Goal: Download file/media

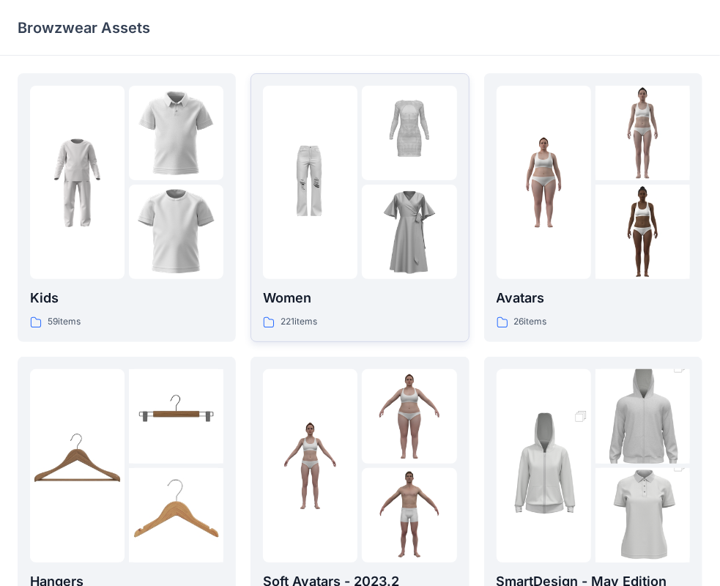
click at [431, 176] on img at bounding box center [409, 133] width 94 height 94
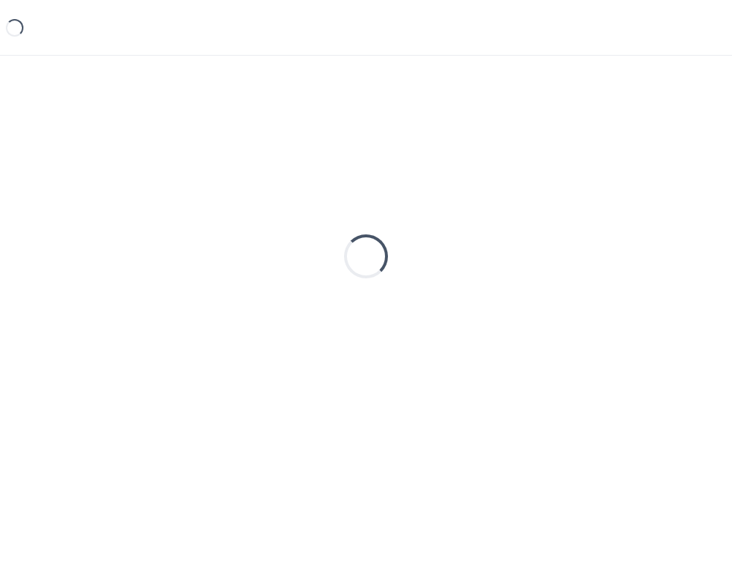
click at [431, 176] on div "Loading..." at bounding box center [366, 256] width 697 height 366
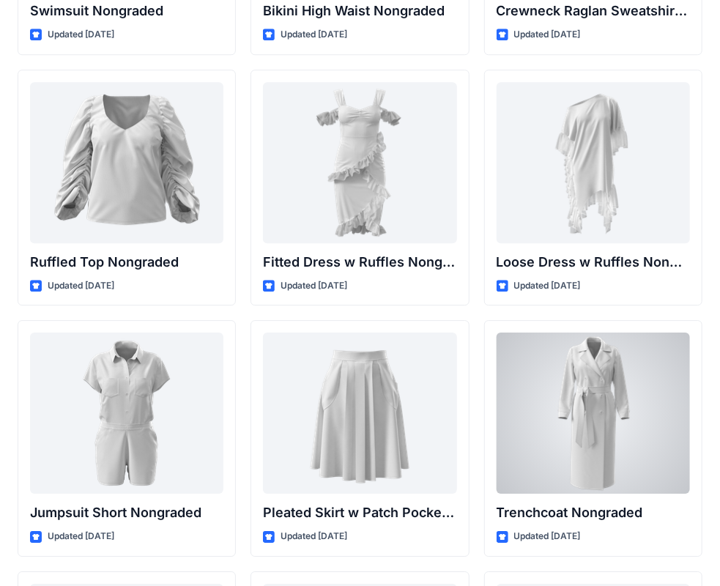
scroll to position [14573, 0]
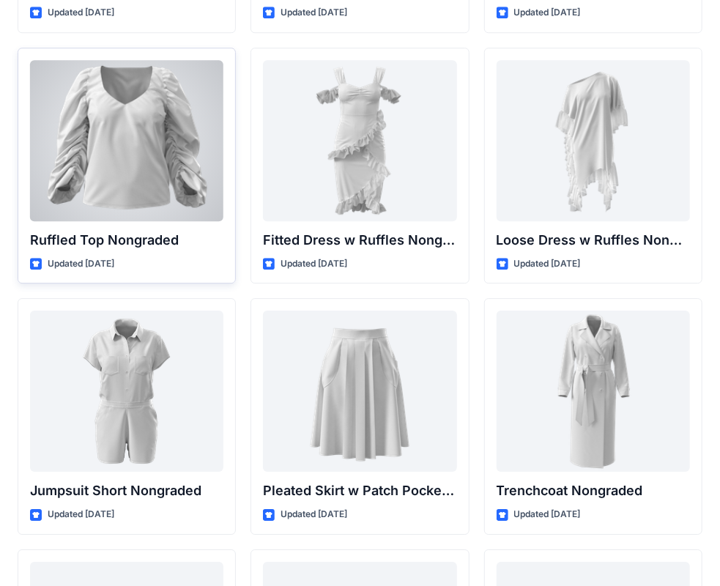
click at [180, 180] on div at bounding box center [126, 140] width 193 height 161
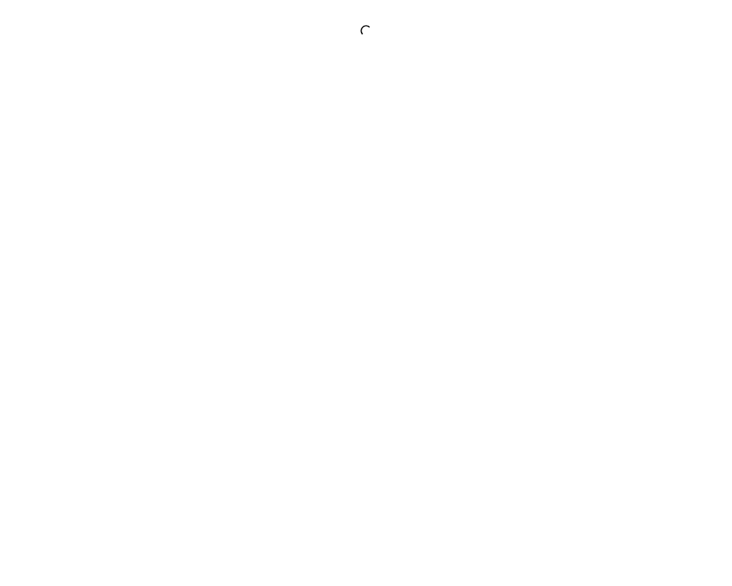
click at [180, 180] on div at bounding box center [366, 293] width 732 height 586
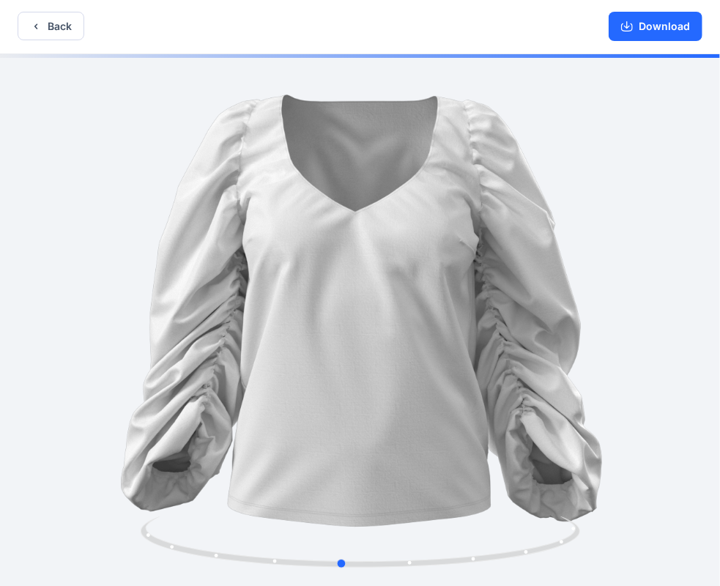
scroll to position [3, 0]
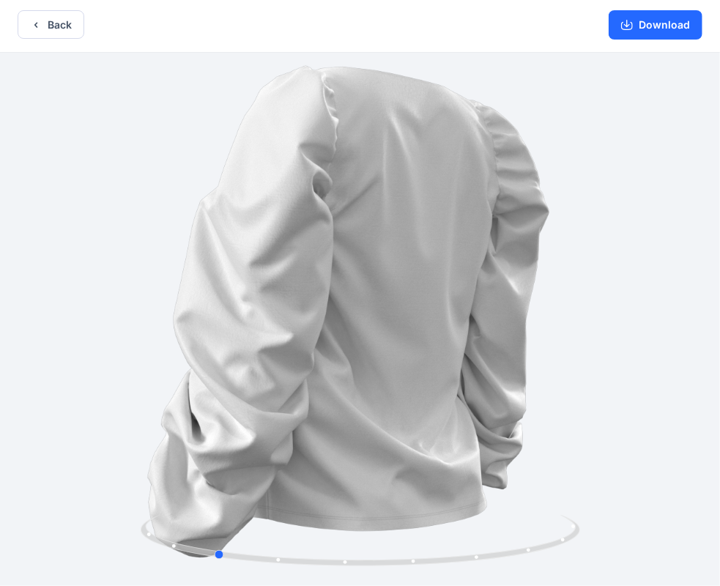
drag, startPoint x: 474, startPoint y: 310, endPoint x: 341, endPoint y: 349, distance: 138.8
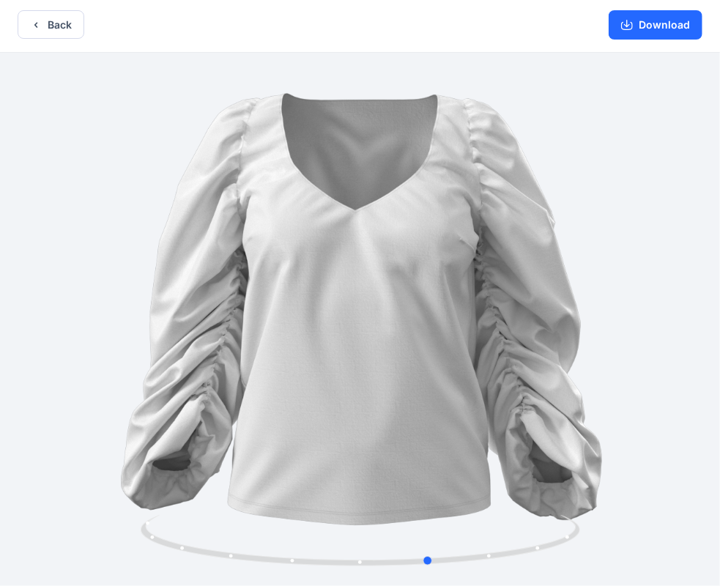
drag, startPoint x: 485, startPoint y: 298, endPoint x: 264, endPoint y: 335, distance: 224.9
drag, startPoint x: 454, startPoint y: 319, endPoint x: 461, endPoint y: 307, distance: 14.4
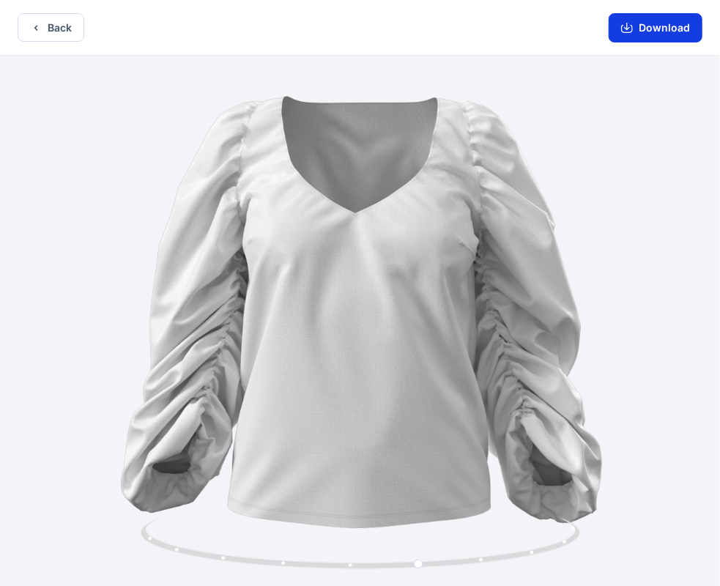
click at [640, 29] on button "Download" at bounding box center [655, 27] width 94 height 29
click at [643, 32] on button "Download" at bounding box center [655, 27] width 94 height 29
